Goal: Browse casually: Explore the website without a specific task or goal

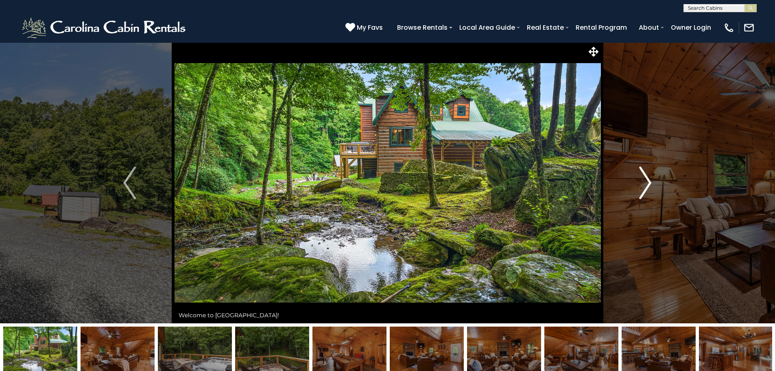
click at [640, 190] on img "Next" at bounding box center [645, 182] width 12 height 33
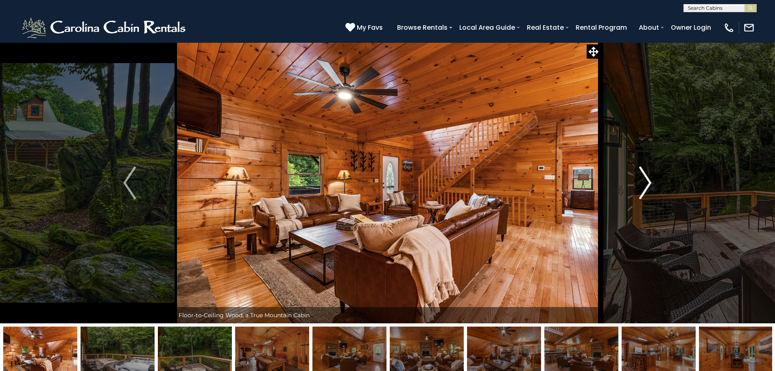
click at [641, 185] on img "Next" at bounding box center [645, 182] width 12 height 33
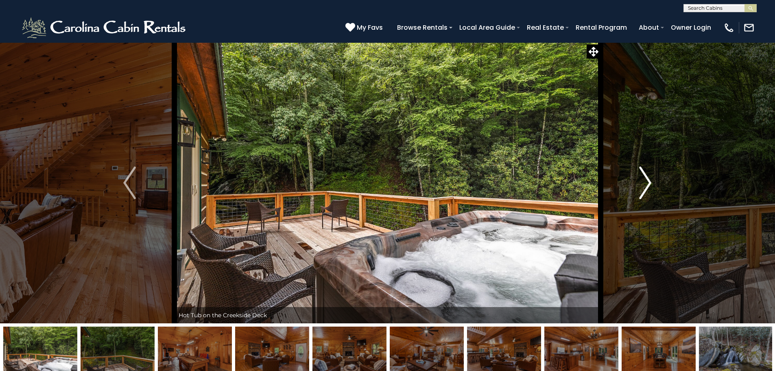
click at [641, 185] on img "Next" at bounding box center [645, 182] width 12 height 33
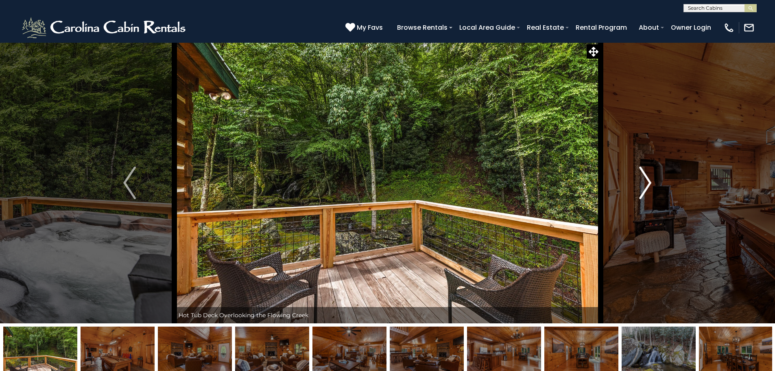
click at [641, 185] on img "Next" at bounding box center [645, 182] width 12 height 33
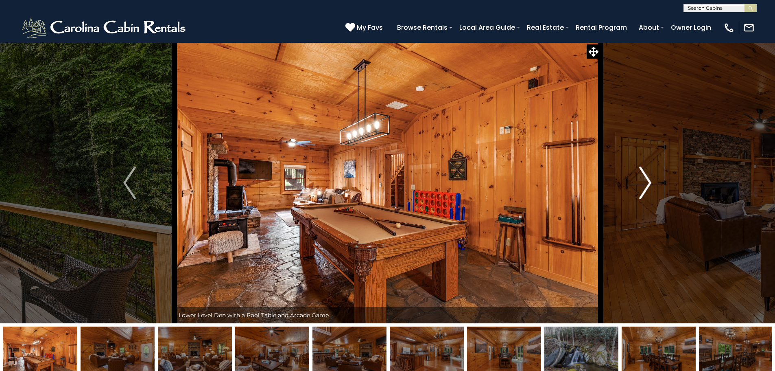
click at [641, 185] on img "Next" at bounding box center [645, 182] width 12 height 33
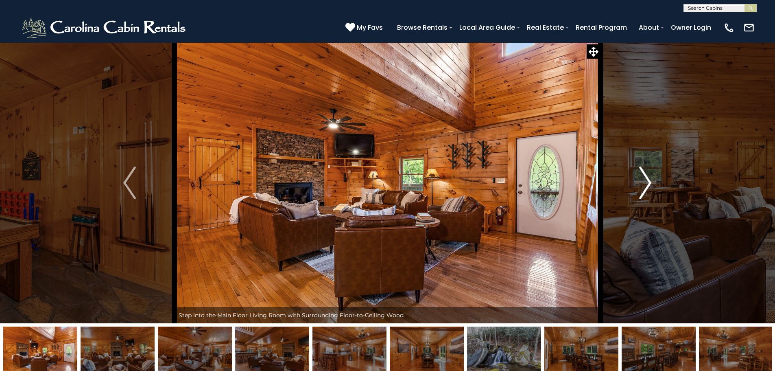
click at [641, 185] on img "Next" at bounding box center [645, 182] width 12 height 33
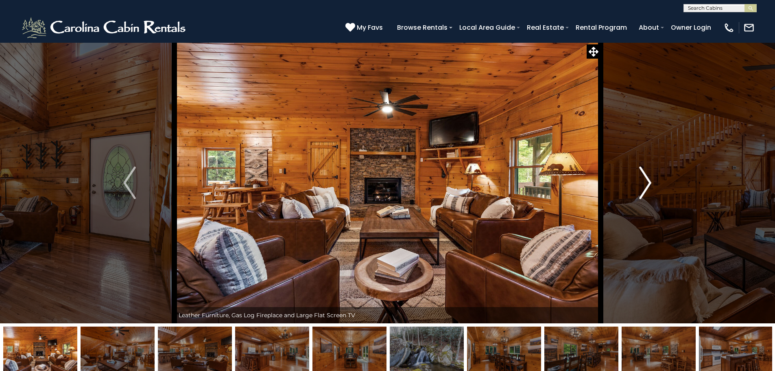
click at [641, 185] on img "Next" at bounding box center [645, 182] width 12 height 33
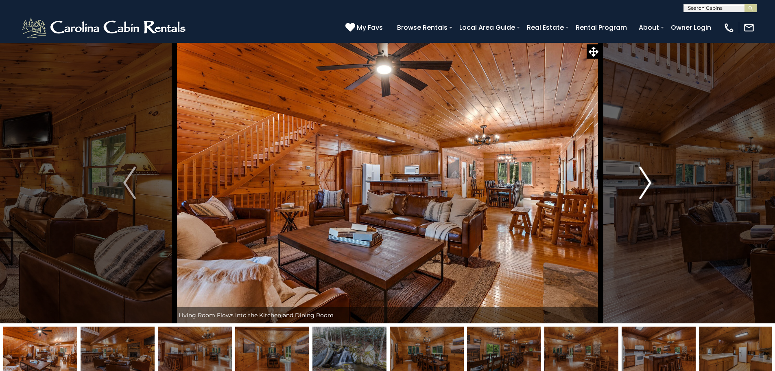
click at [645, 179] on img "Next" at bounding box center [645, 182] width 12 height 33
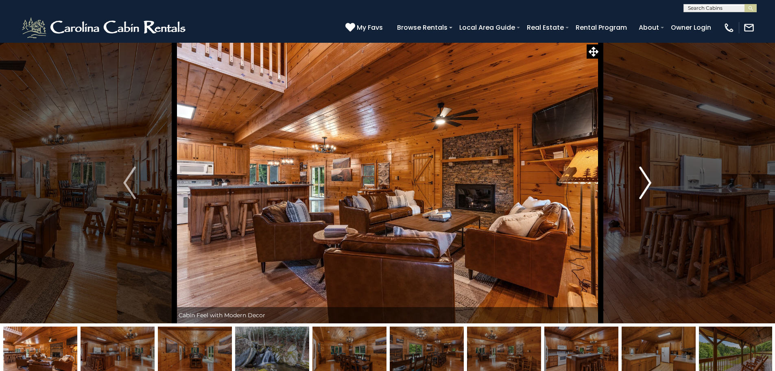
click at [645, 179] on img "Next" at bounding box center [645, 182] width 12 height 33
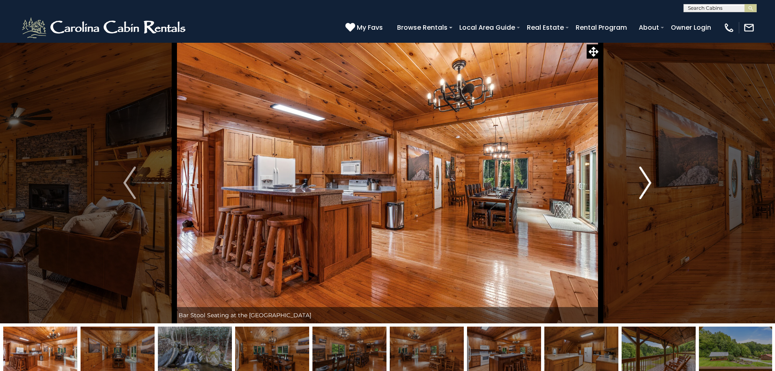
click at [645, 179] on img "Next" at bounding box center [645, 182] width 12 height 33
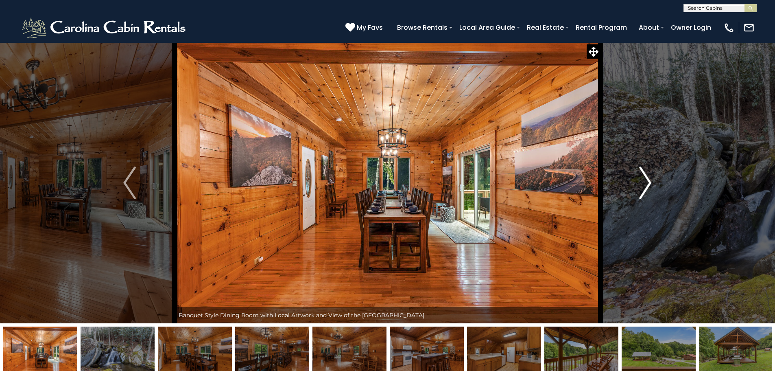
click at [645, 179] on img "Next" at bounding box center [645, 182] width 12 height 33
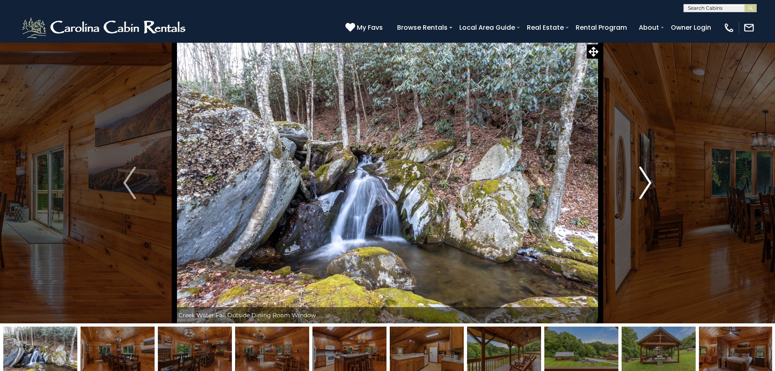
click at [645, 179] on img "Next" at bounding box center [645, 182] width 12 height 33
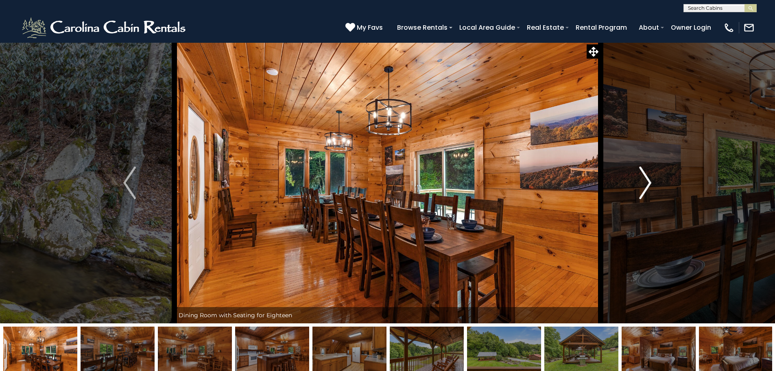
click at [645, 179] on img "Next" at bounding box center [645, 182] width 12 height 33
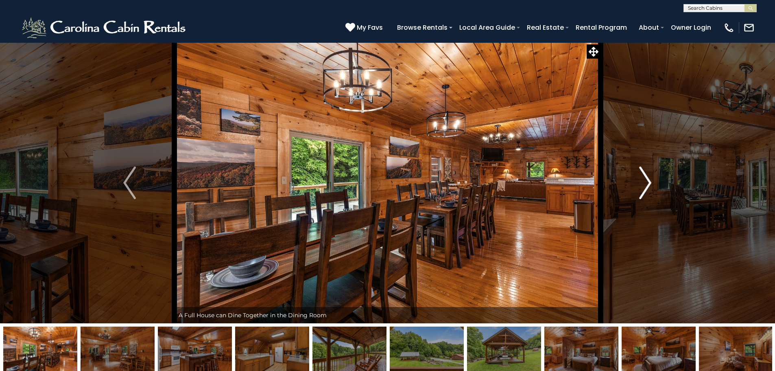
click at [645, 179] on img "Next" at bounding box center [645, 182] width 12 height 33
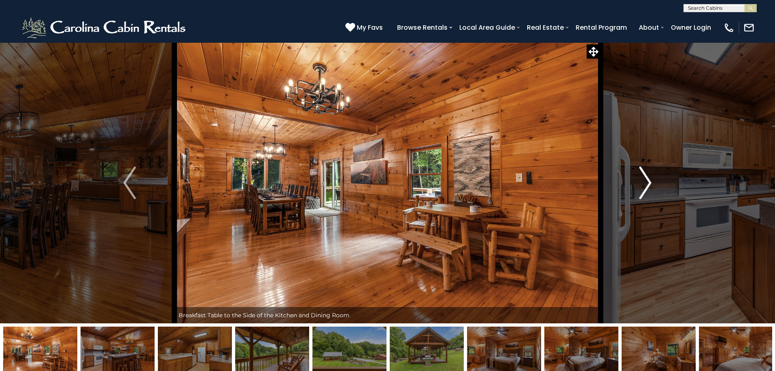
click at [645, 179] on img "Next" at bounding box center [645, 182] width 12 height 33
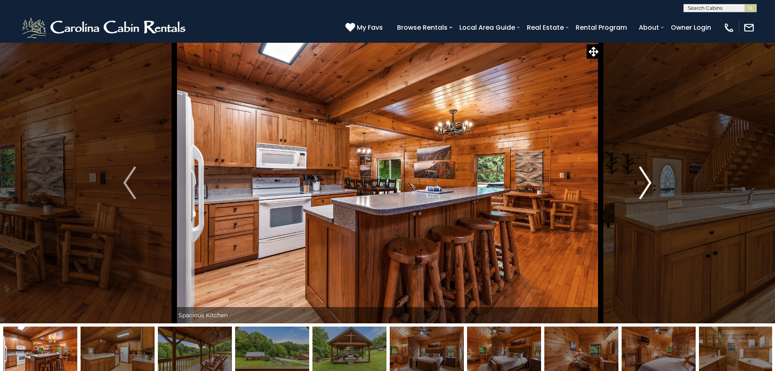
click at [645, 179] on img "Next" at bounding box center [645, 182] width 12 height 33
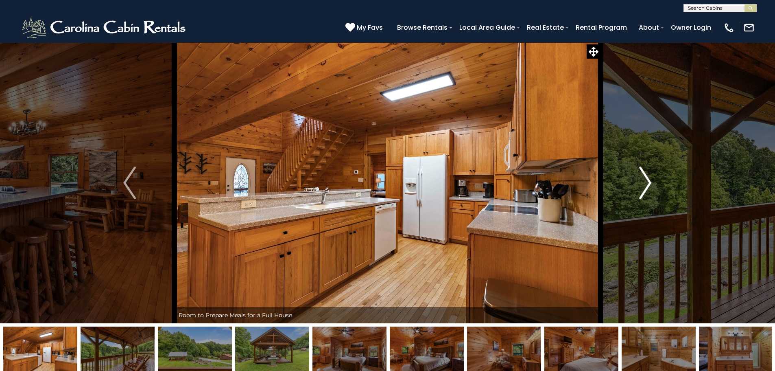
click at [645, 179] on img "Next" at bounding box center [645, 182] width 12 height 33
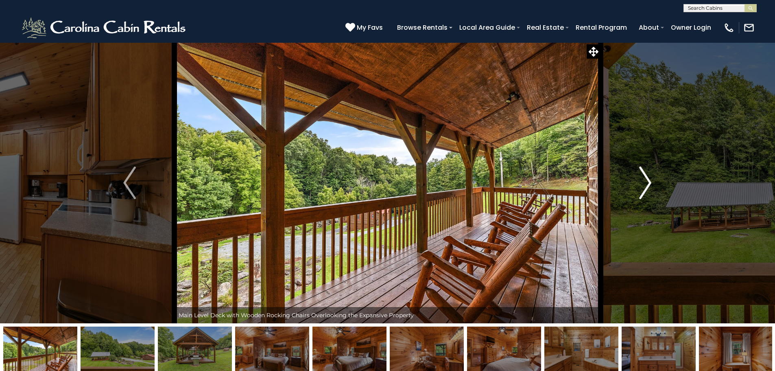
click at [645, 179] on img "Next" at bounding box center [645, 182] width 12 height 33
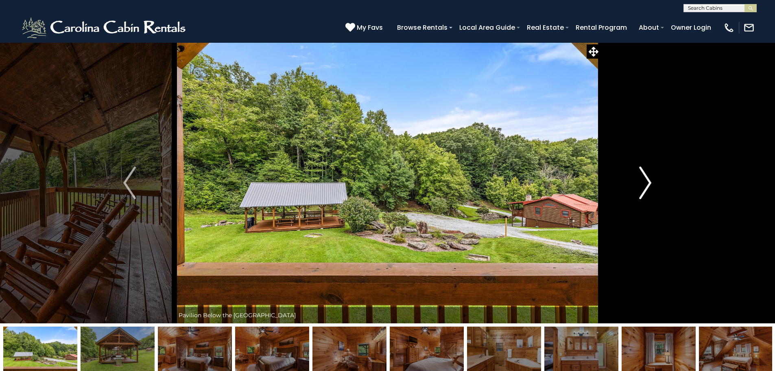
click at [645, 179] on img "Next" at bounding box center [645, 182] width 12 height 33
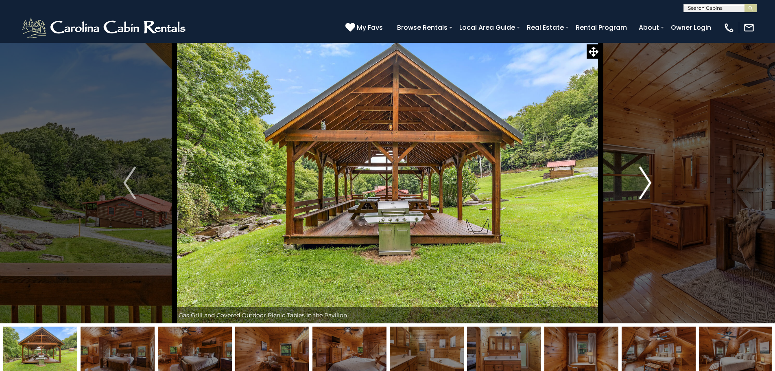
click at [645, 179] on img "Next" at bounding box center [645, 182] width 12 height 33
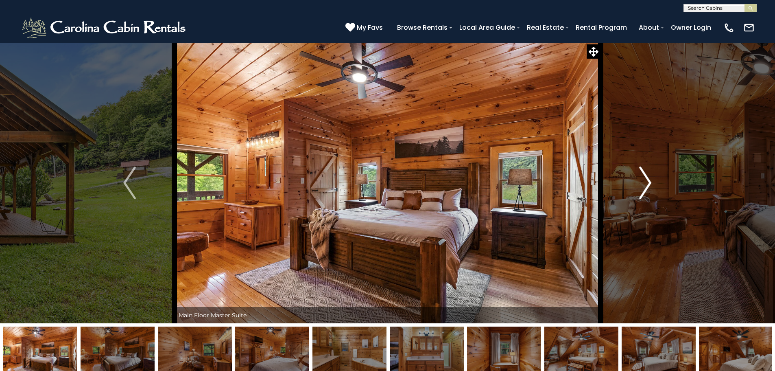
click at [645, 179] on img "Next" at bounding box center [645, 182] width 12 height 33
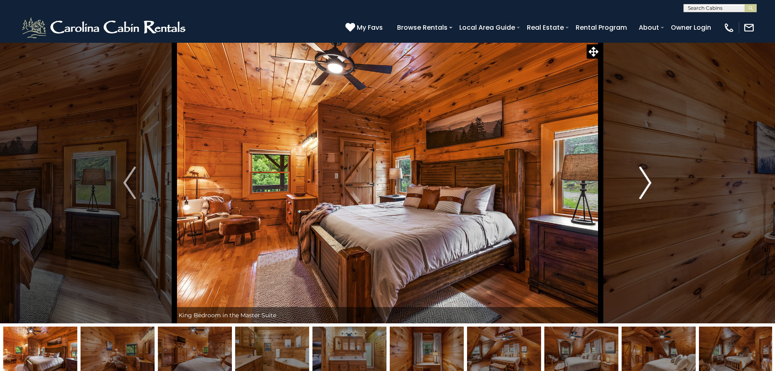
click at [645, 179] on img "Next" at bounding box center [645, 182] width 12 height 33
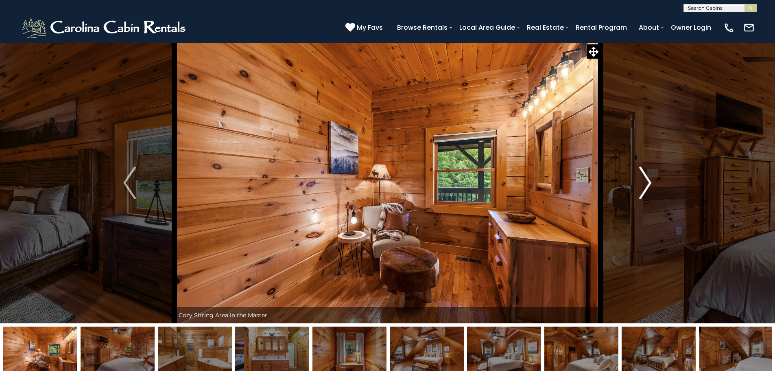
click at [645, 179] on img "Next" at bounding box center [645, 182] width 12 height 33
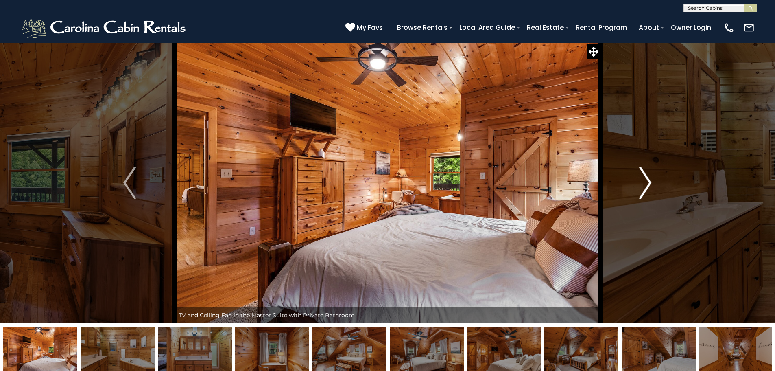
click at [645, 179] on img "Next" at bounding box center [645, 182] width 12 height 33
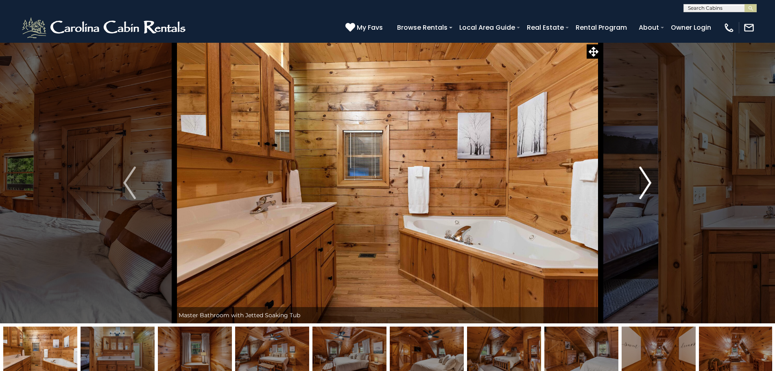
click at [645, 179] on img "Next" at bounding box center [645, 182] width 12 height 33
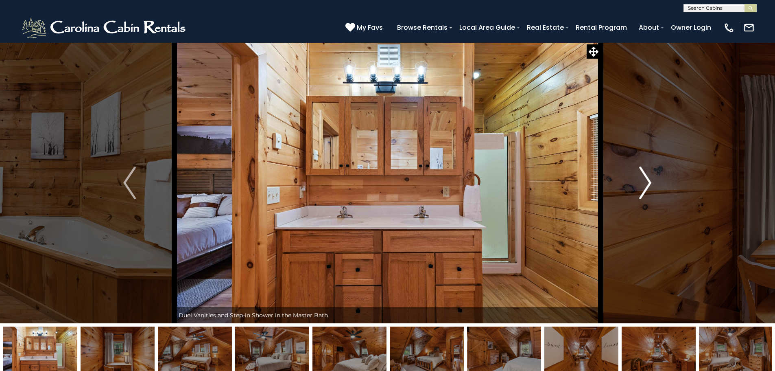
click at [645, 179] on img "Next" at bounding box center [645, 182] width 12 height 33
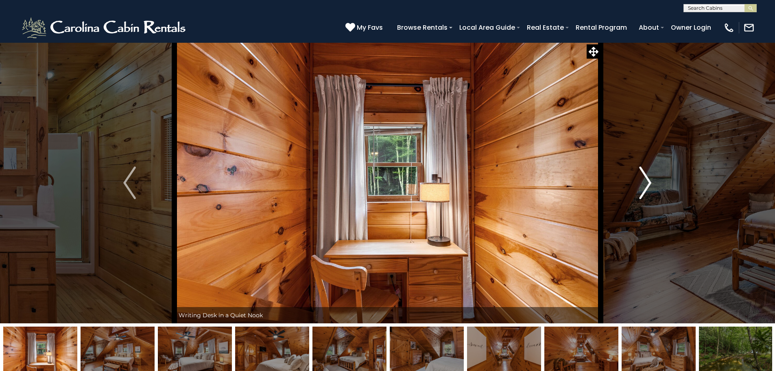
click at [645, 179] on img "Next" at bounding box center [645, 182] width 12 height 33
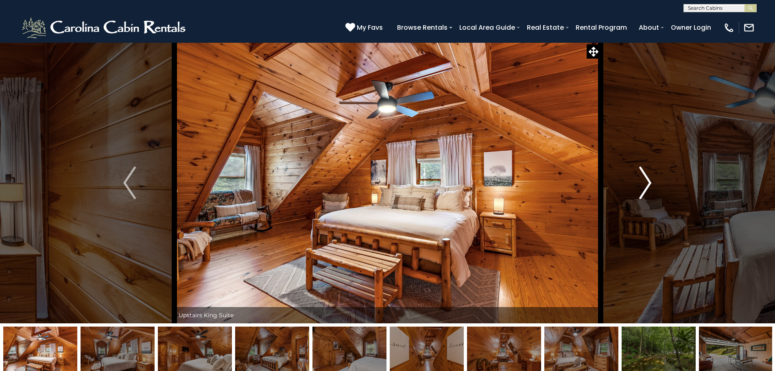
click at [645, 179] on img "Next" at bounding box center [645, 182] width 12 height 33
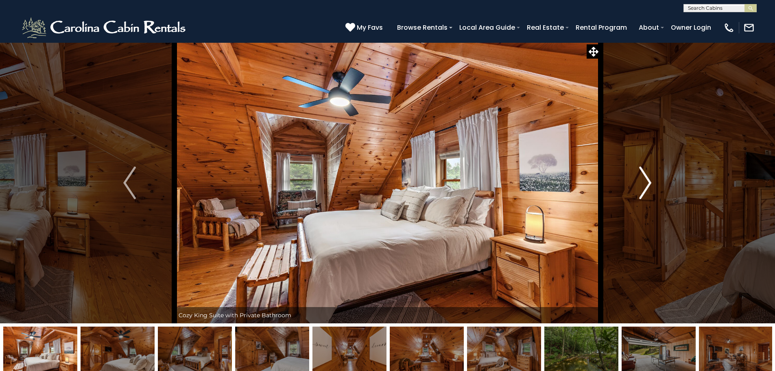
click at [645, 179] on img "Next" at bounding box center [645, 182] width 12 height 33
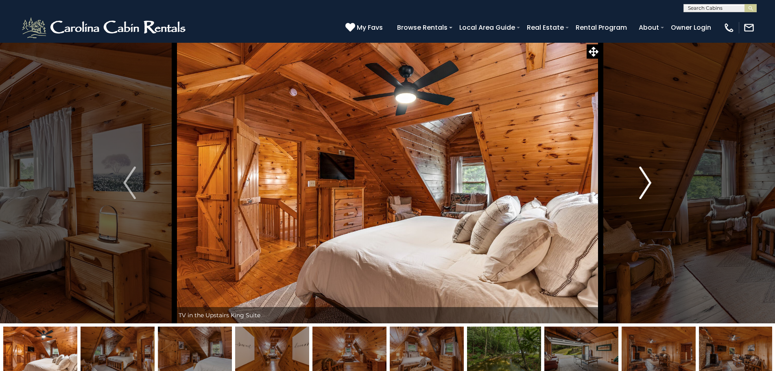
click at [645, 179] on img "Next" at bounding box center [645, 182] width 12 height 33
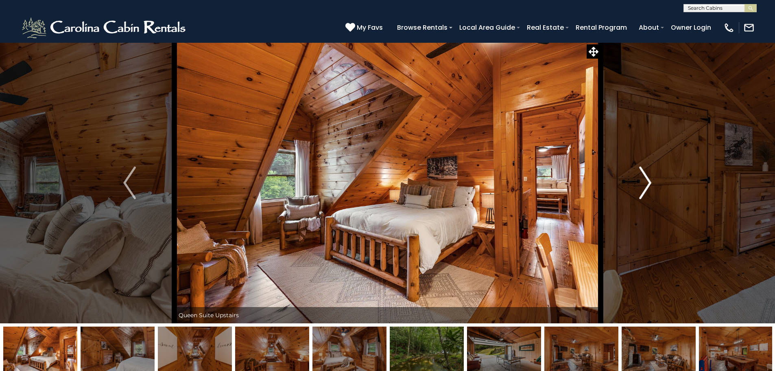
click at [645, 179] on img "Next" at bounding box center [645, 182] width 12 height 33
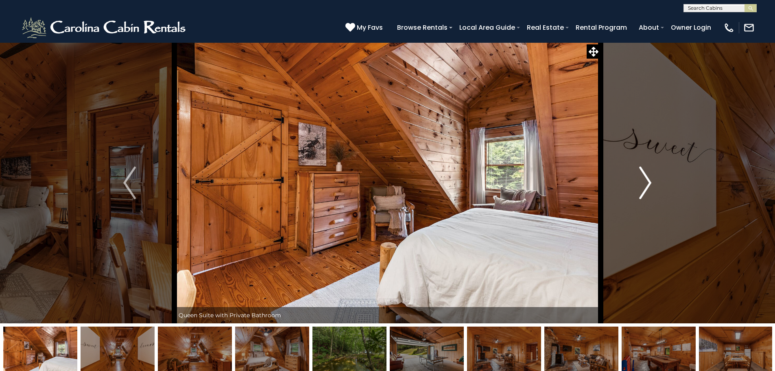
click at [645, 179] on img "Next" at bounding box center [645, 182] width 12 height 33
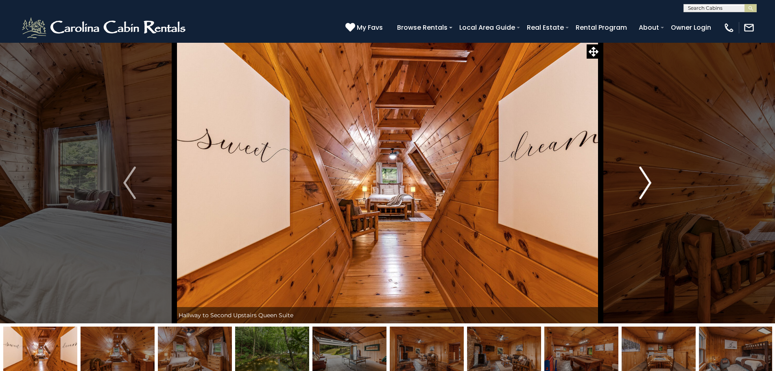
click at [645, 179] on img "Next" at bounding box center [645, 182] width 12 height 33
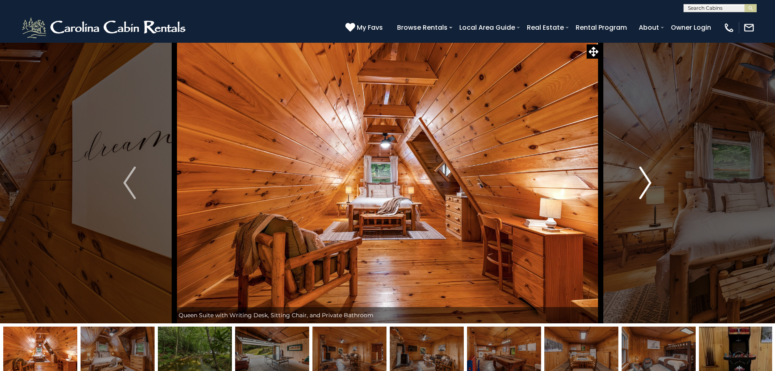
click at [645, 179] on img "Next" at bounding box center [645, 182] width 12 height 33
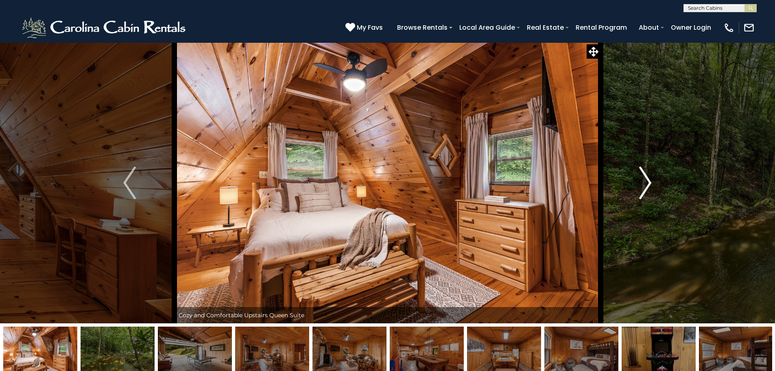
click at [645, 179] on img "Next" at bounding box center [645, 182] width 12 height 33
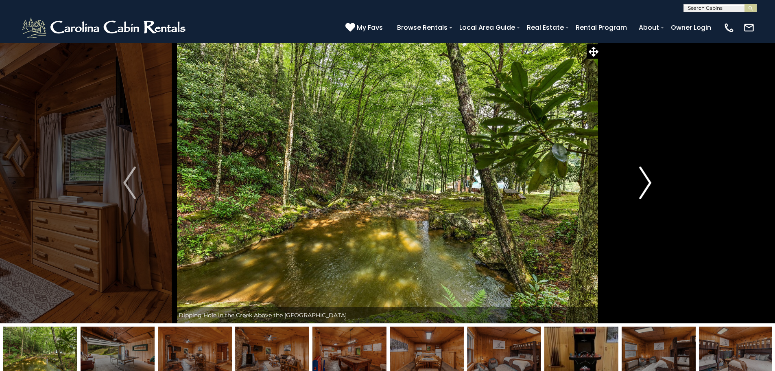
click at [645, 179] on img "Next" at bounding box center [645, 182] width 12 height 33
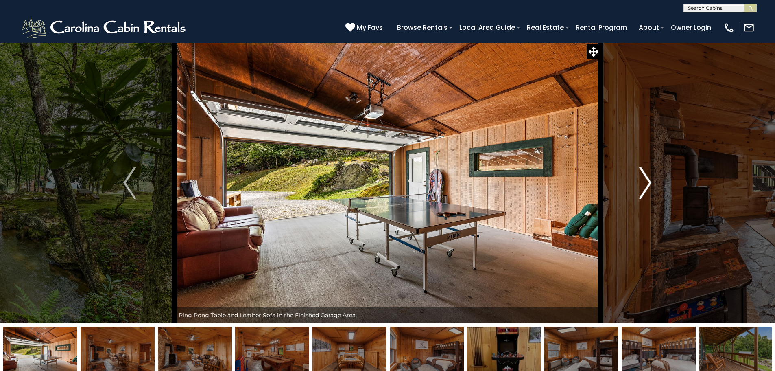
click at [645, 179] on img "Next" at bounding box center [645, 182] width 12 height 33
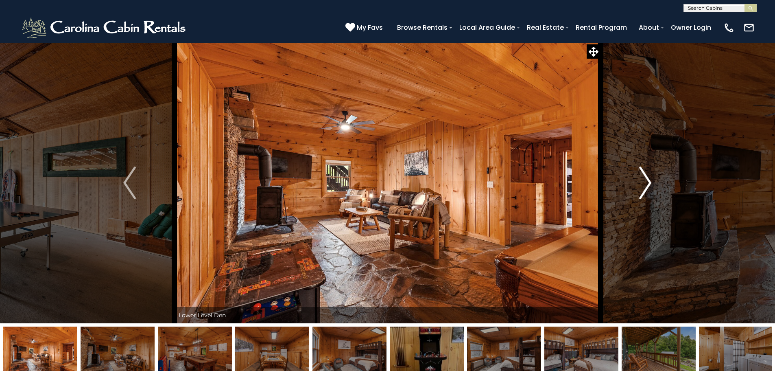
click at [645, 179] on img "Next" at bounding box center [645, 182] width 12 height 33
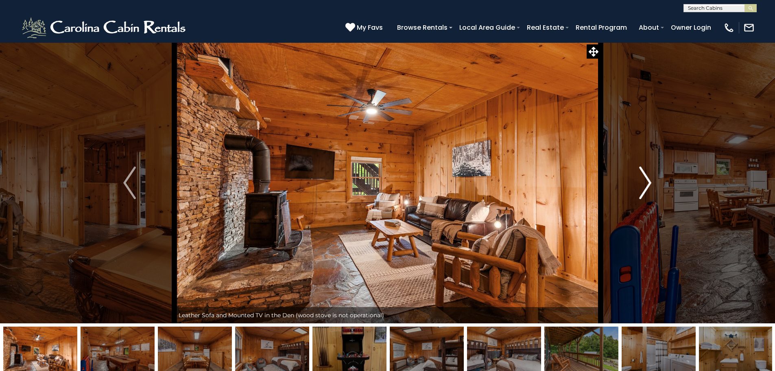
click at [645, 179] on img "Next" at bounding box center [645, 182] width 12 height 33
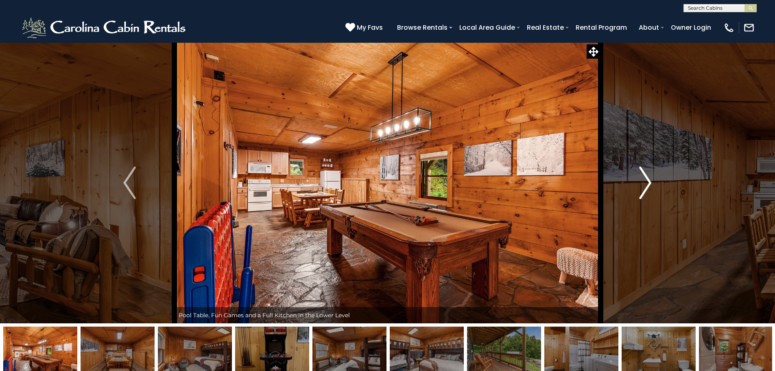
click at [645, 179] on img "Next" at bounding box center [645, 182] width 12 height 33
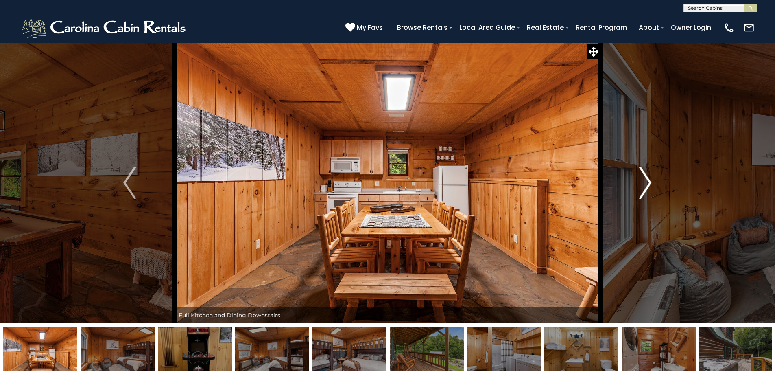
click at [645, 179] on img "Next" at bounding box center [645, 182] width 12 height 33
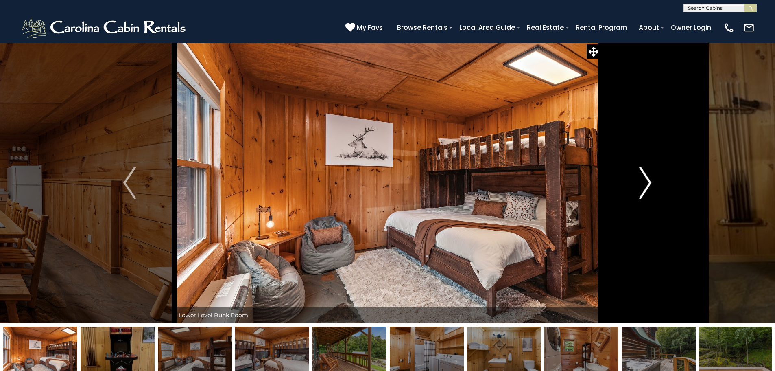
click at [645, 179] on img "Next" at bounding box center [645, 182] width 12 height 33
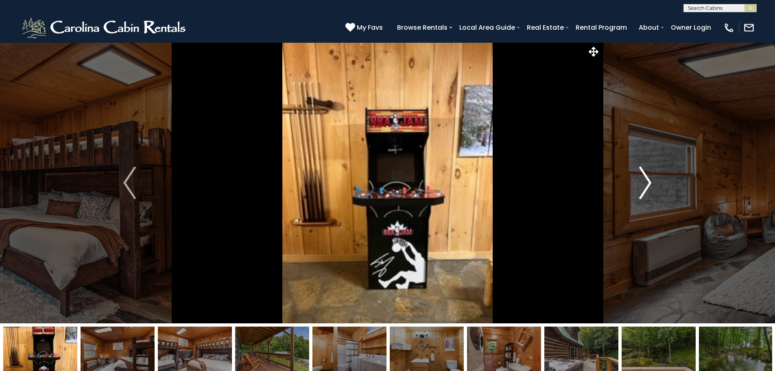
click at [645, 179] on img "Next" at bounding box center [645, 182] width 12 height 33
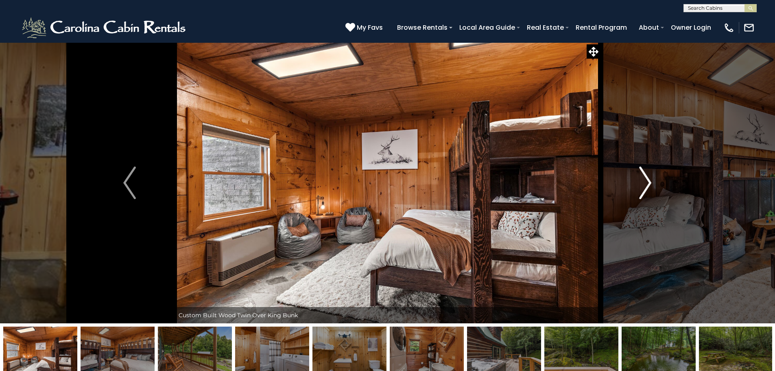
click at [645, 179] on img "Next" at bounding box center [645, 182] width 12 height 33
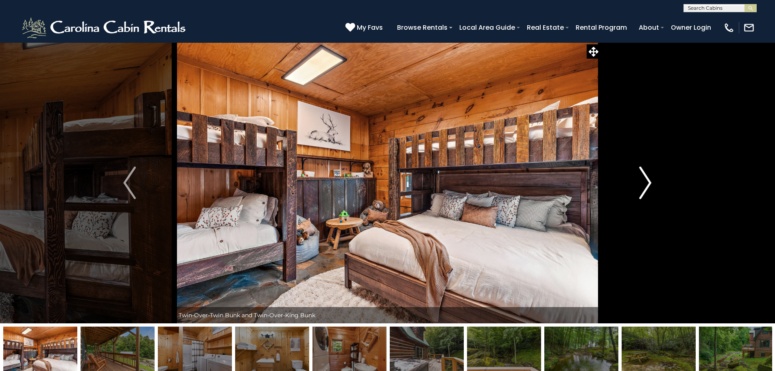
click at [644, 179] on img "Next" at bounding box center [645, 182] width 12 height 33
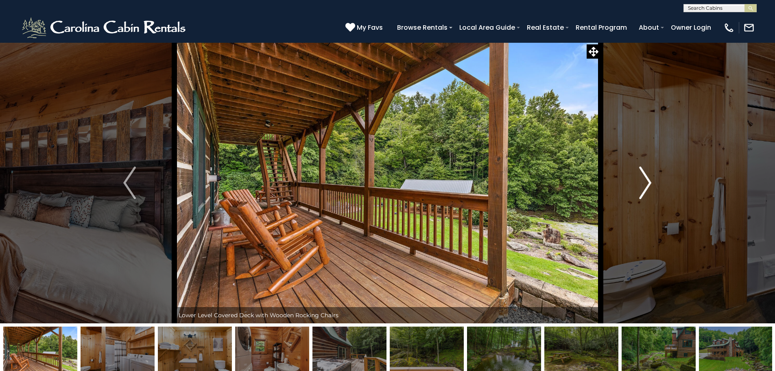
click at [644, 179] on img "Next" at bounding box center [645, 182] width 12 height 33
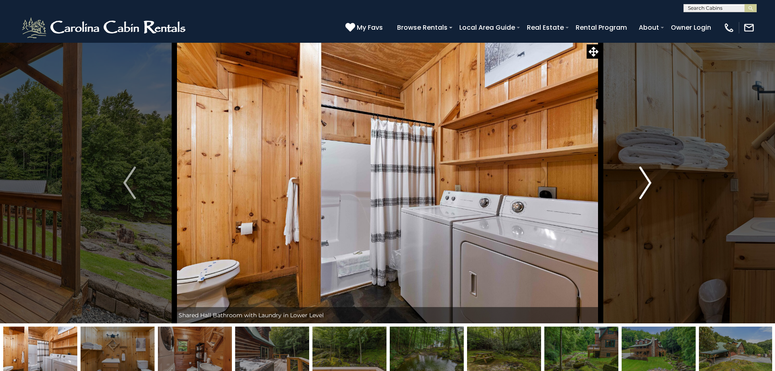
click at [644, 179] on img "Next" at bounding box center [645, 182] width 12 height 33
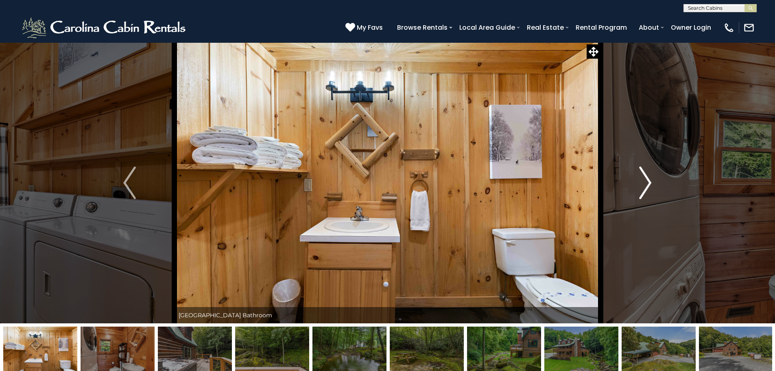
click at [644, 179] on img "Next" at bounding box center [645, 182] width 12 height 33
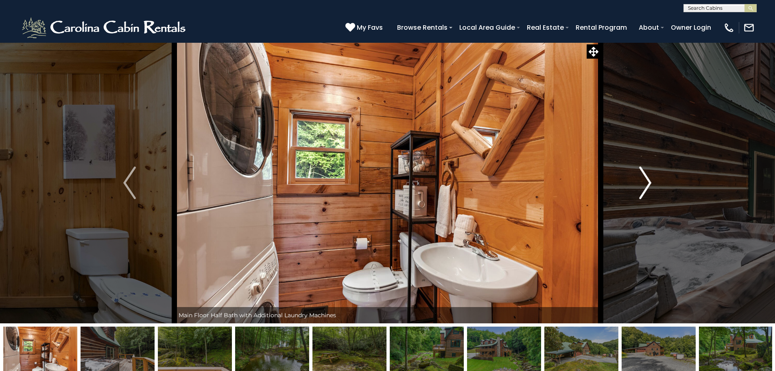
click at [644, 179] on img "Next" at bounding box center [645, 182] width 12 height 33
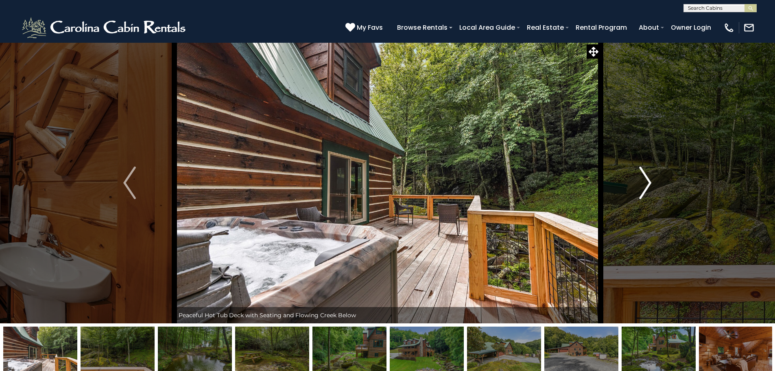
click at [644, 179] on img "Next" at bounding box center [645, 182] width 12 height 33
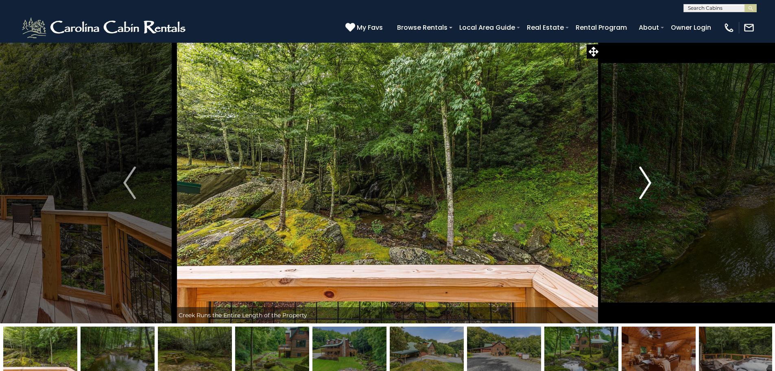
click at [644, 179] on img "Next" at bounding box center [645, 182] width 12 height 33
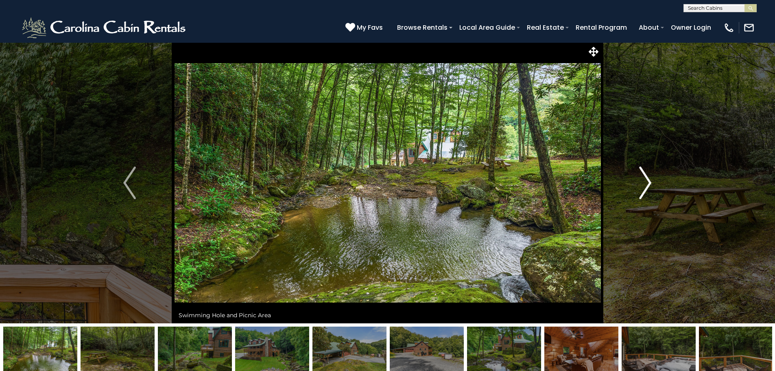
click at [644, 179] on img "Next" at bounding box center [645, 182] width 12 height 33
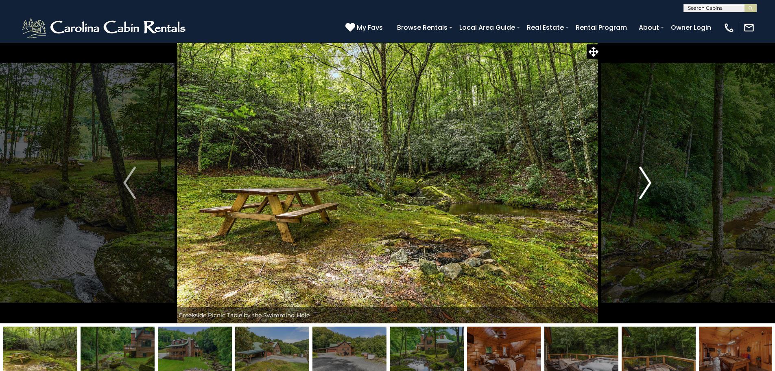
click at [644, 179] on img "Next" at bounding box center [645, 182] width 12 height 33
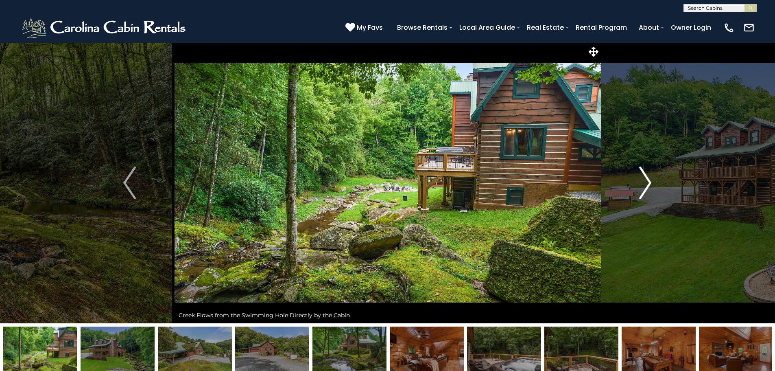
click at [644, 179] on img "Next" at bounding box center [645, 182] width 12 height 33
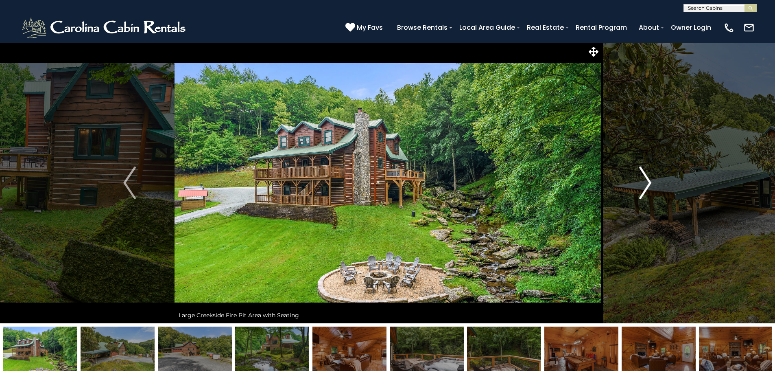
click at [644, 179] on img "Next" at bounding box center [645, 182] width 12 height 33
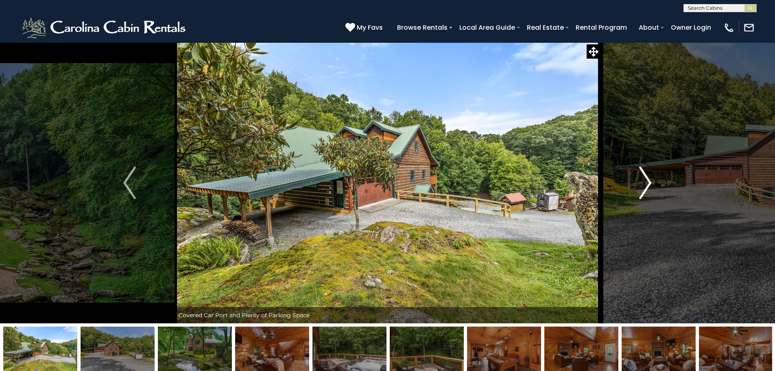
click at [645, 179] on img "Next" at bounding box center [645, 182] width 12 height 33
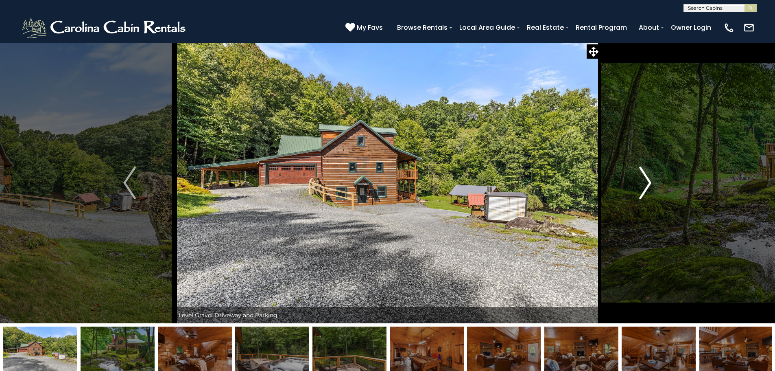
click at [645, 179] on img "Next" at bounding box center [645, 182] width 12 height 33
